Goal: Information Seeking & Learning: Learn about a topic

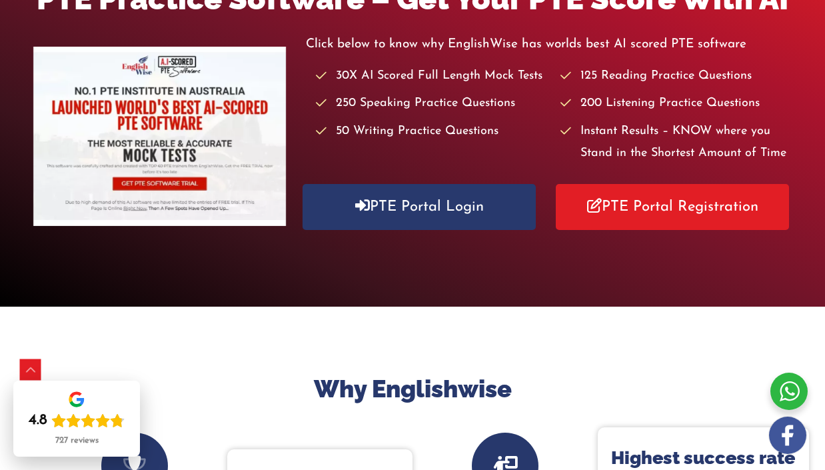
scroll to position [255, 0]
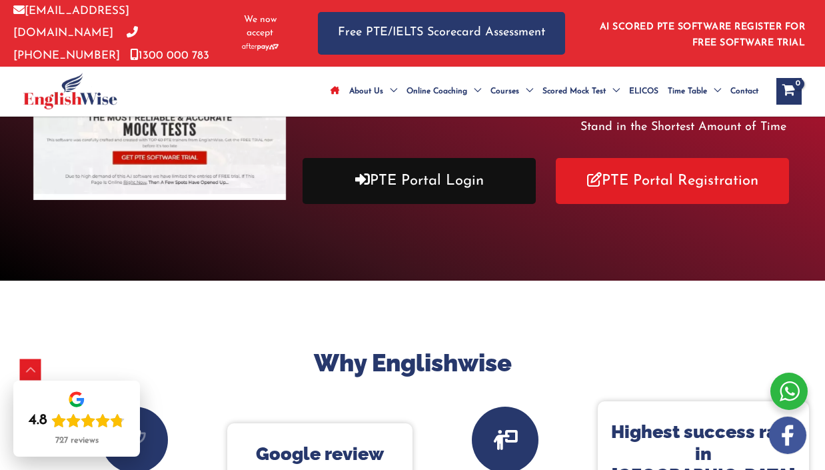
click at [439, 172] on link "PTE Portal Login" at bounding box center [418, 181] width 233 height 46
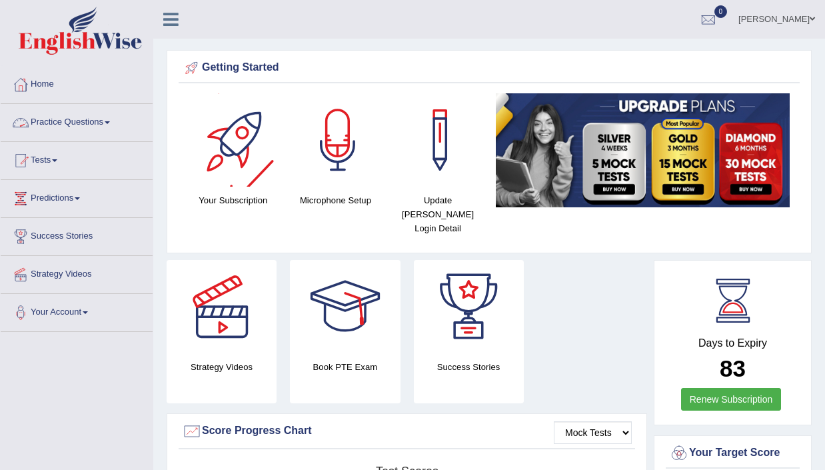
click at [110, 122] on span at bounding box center [107, 122] width 5 height 3
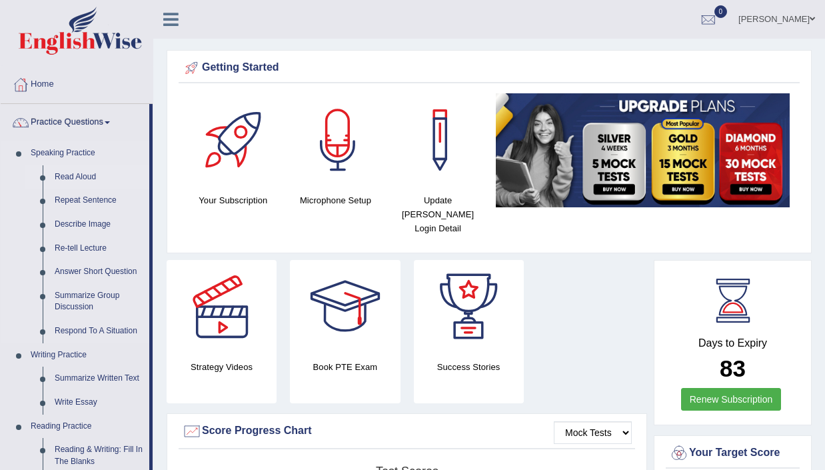
click at [77, 174] on link "Read Aloud" at bounding box center [99, 177] width 101 height 24
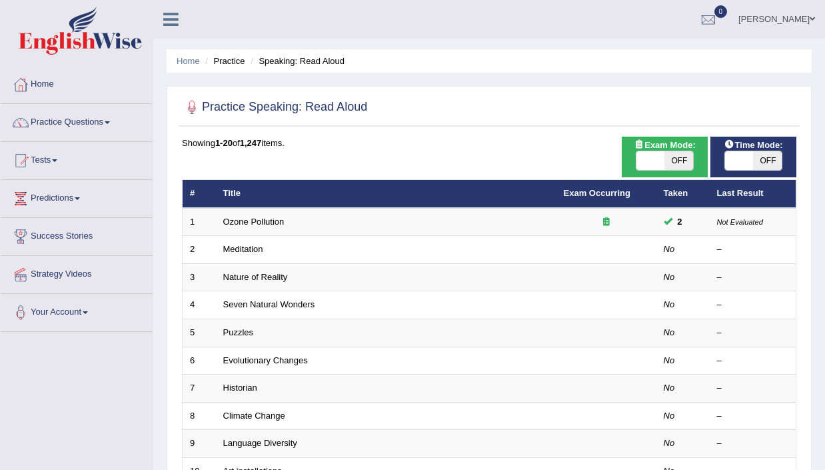
click at [675, 158] on span "OFF" at bounding box center [678, 160] width 29 height 19
checkbox input "true"
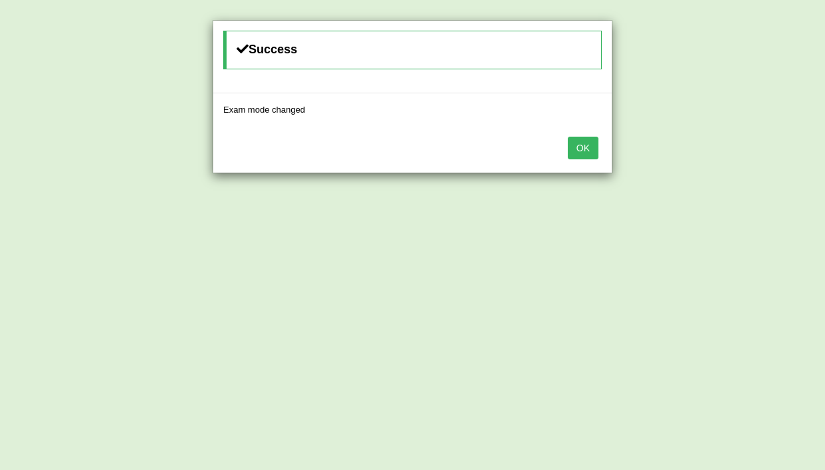
click at [576, 150] on button "OK" at bounding box center [582, 148] width 31 height 23
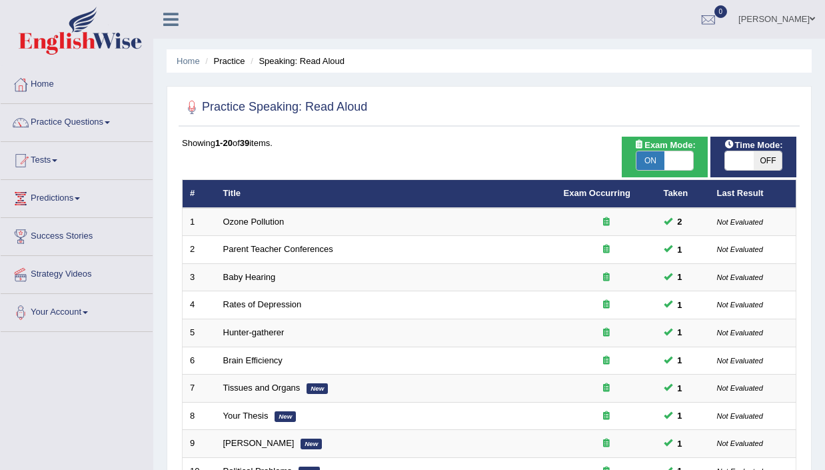
click at [757, 157] on span "OFF" at bounding box center [767, 160] width 29 height 19
checkbox input "true"
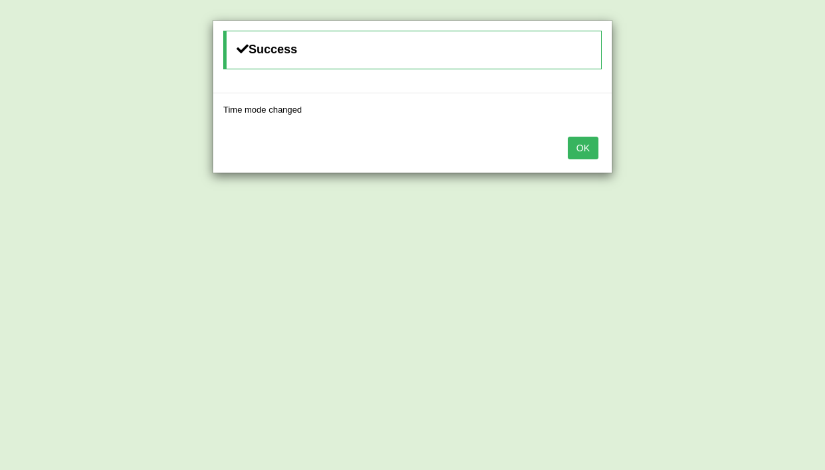
click at [585, 151] on button "OK" at bounding box center [582, 148] width 31 height 23
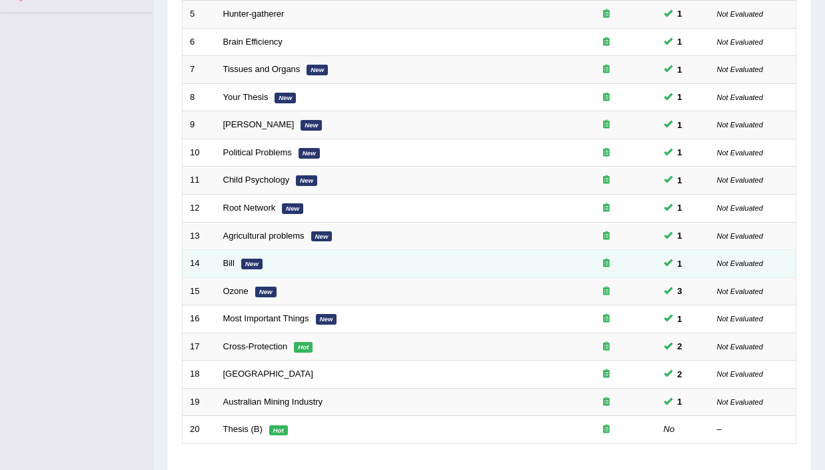
scroll to position [412, 0]
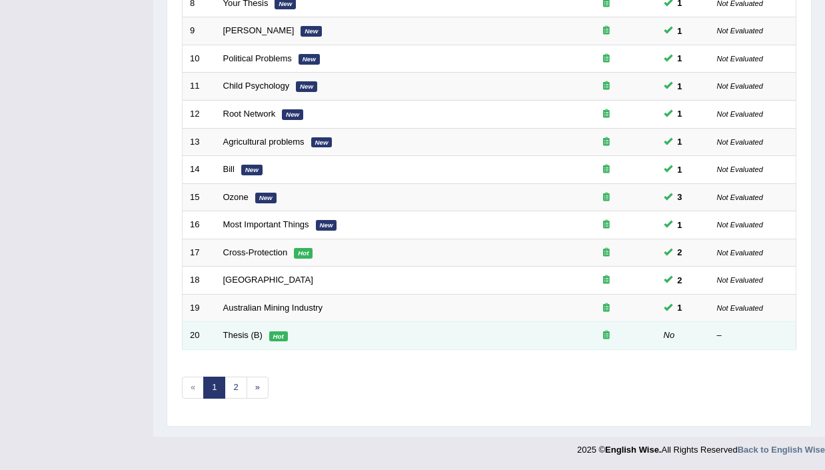
click at [453, 337] on td "Thesis (B) Hot" at bounding box center [386, 336] width 340 height 28
click at [237, 340] on link "Thesis (B)" at bounding box center [242, 335] width 39 height 10
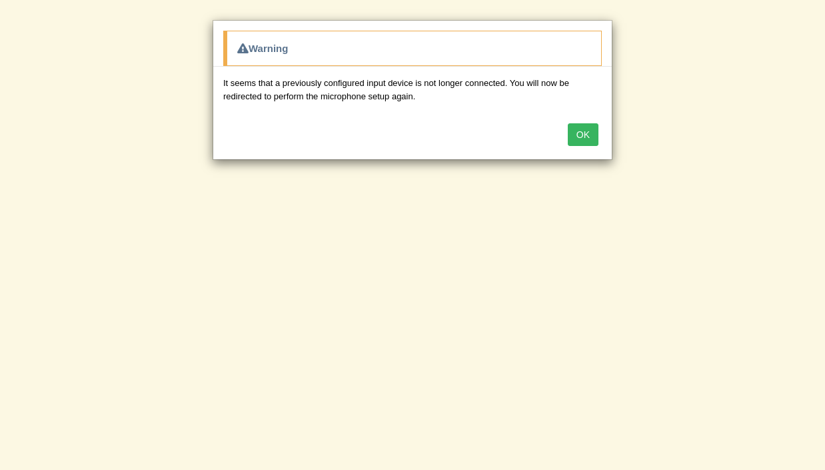
click at [587, 133] on button "OK" at bounding box center [582, 134] width 31 height 23
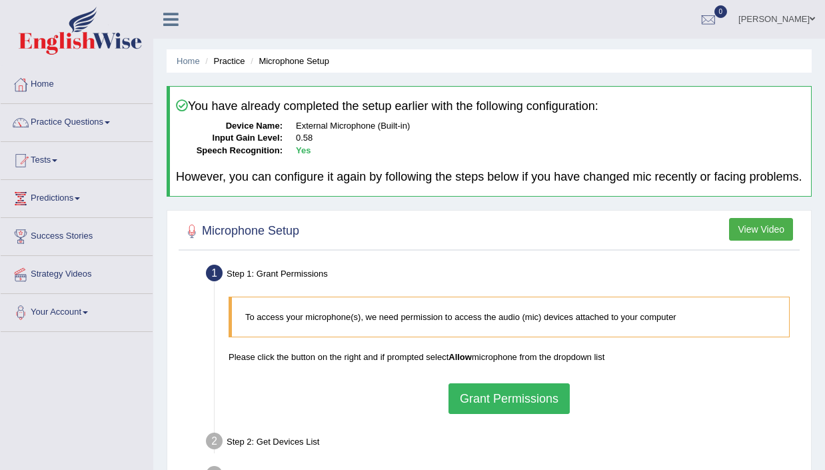
click at [531, 406] on button "Grant Permissions" at bounding box center [508, 398] width 121 height 31
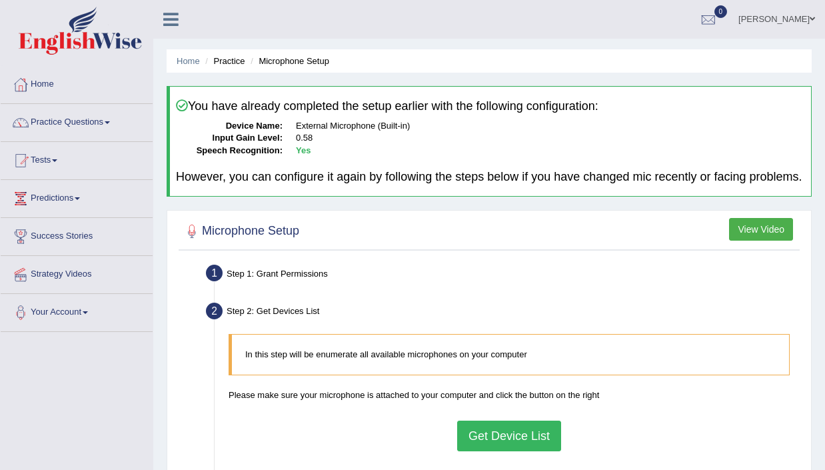
click at [533, 451] on button "Get Device List" at bounding box center [509, 435] width 104 height 31
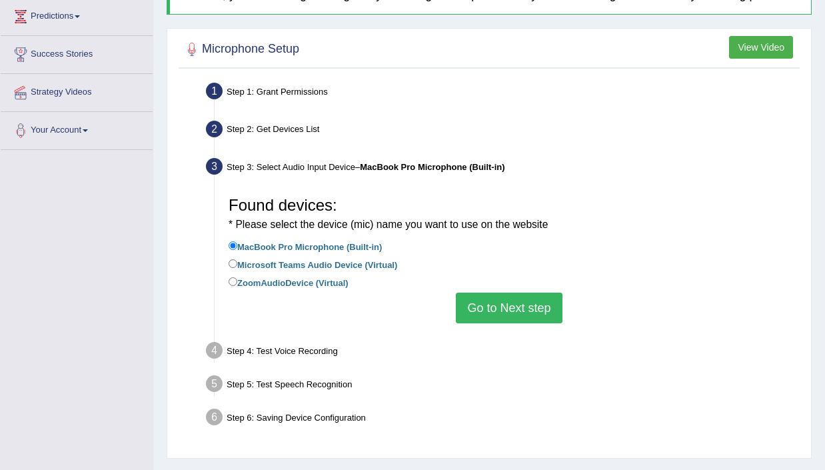
scroll to position [198, 0]
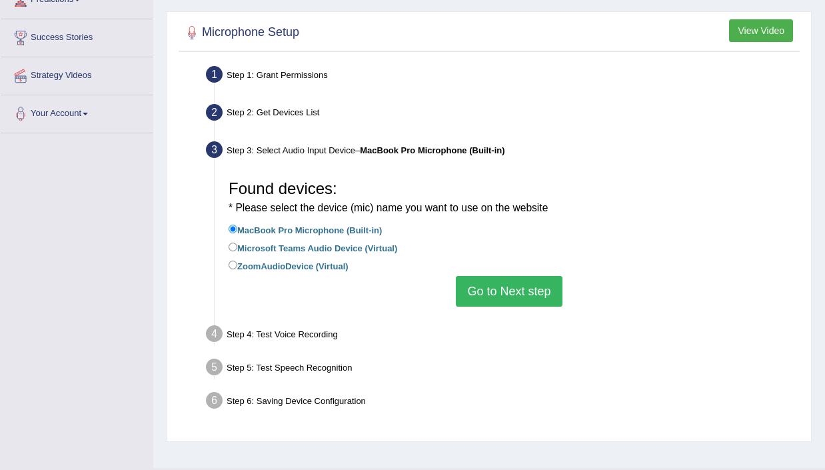
click at [526, 303] on button "Go to Next step" at bounding box center [509, 291] width 106 height 31
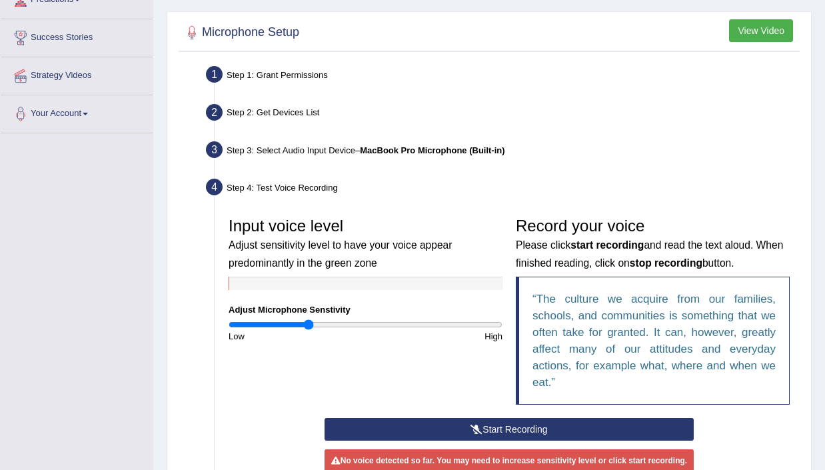
click at [524, 436] on button "Start Recording" at bounding box center [509, 429] width 370 height 23
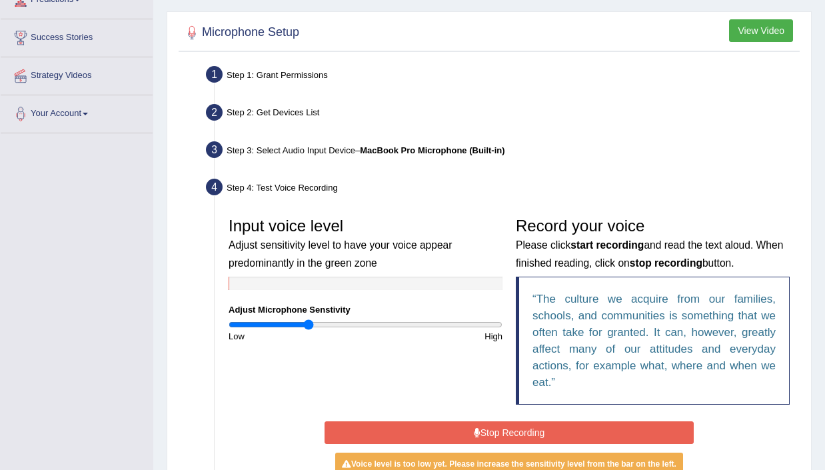
click at [524, 444] on button "Stop Recording" at bounding box center [509, 432] width 370 height 23
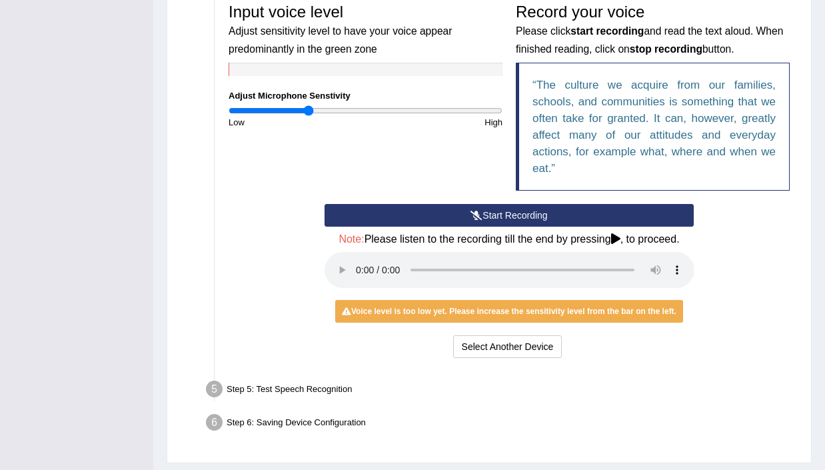
scroll to position [416, 0]
